Goal: Register for event/course

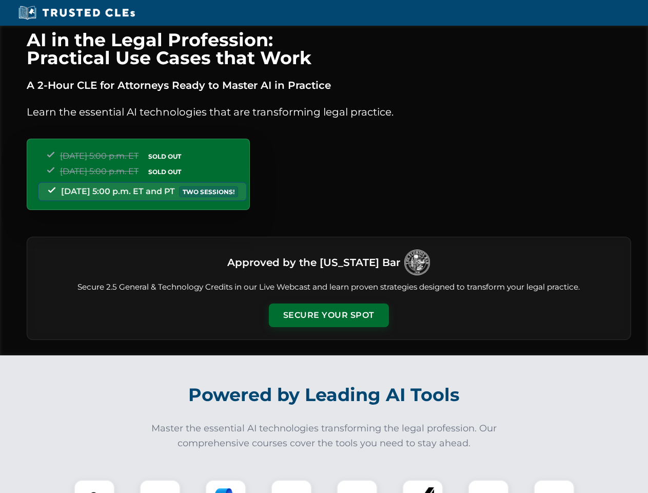
click at [329, 315] on button "Secure Your Spot" at bounding box center [329, 315] width 120 height 24
click at [94, 486] on img at bounding box center [95, 500] width 30 height 30
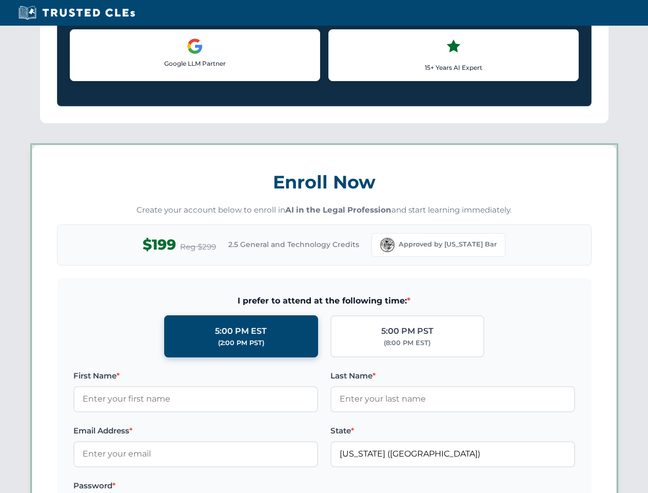
click at [226, 486] on label "Password *" at bounding box center [195, 485] width 245 height 12
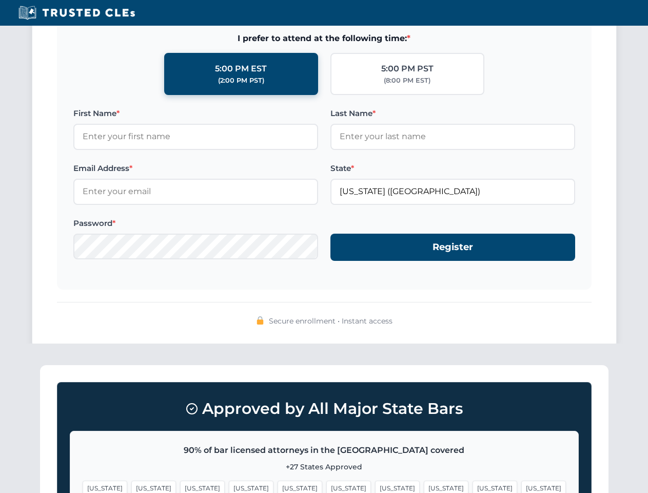
click at [473, 486] on span "[US_STATE]" at bounding box center [495, 487] width 45 height 15
